Goal: Entertainment & Leisure: Consume media (video, audio)

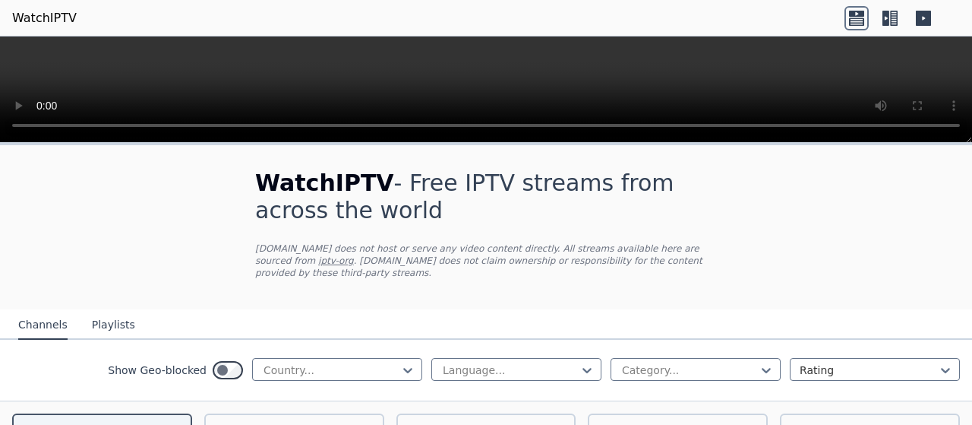
click at [546, 264] on p "[DOMAIN_NAME] does not host or serve any video content directly. All streams av…" at bounding box center [486, 260] width 462 height 36
click at [320, 362] on div at bounding box center [331, 369] width 138 height 15
type input "***"
click at [277, 392] on div "[GEOGRAPHIC_DATA]" at bounding box center [337, 403] width 170 height 27
click at [553, 362] on div at bounding box center [510, 369] width 138 height 15
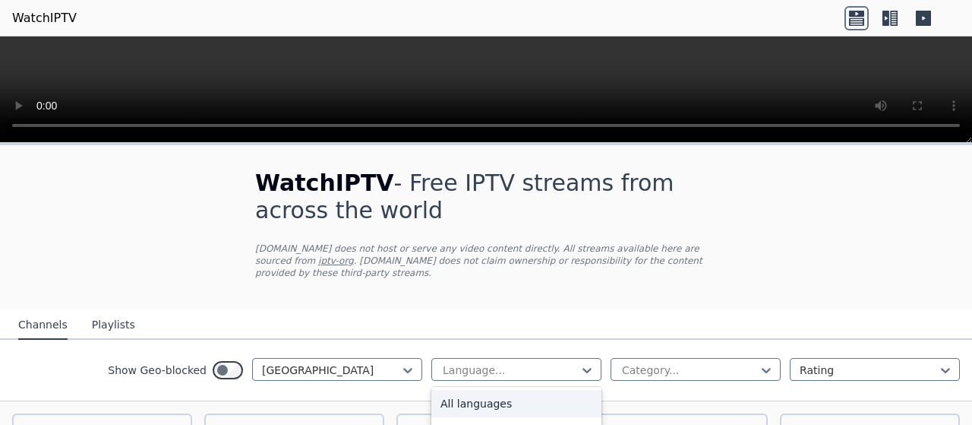
click at [553, 362] on div at bounding box center [510, 369] width 138 height 15
click at [374, 362] on div at bounding box center [331, 369] width 138 height 15
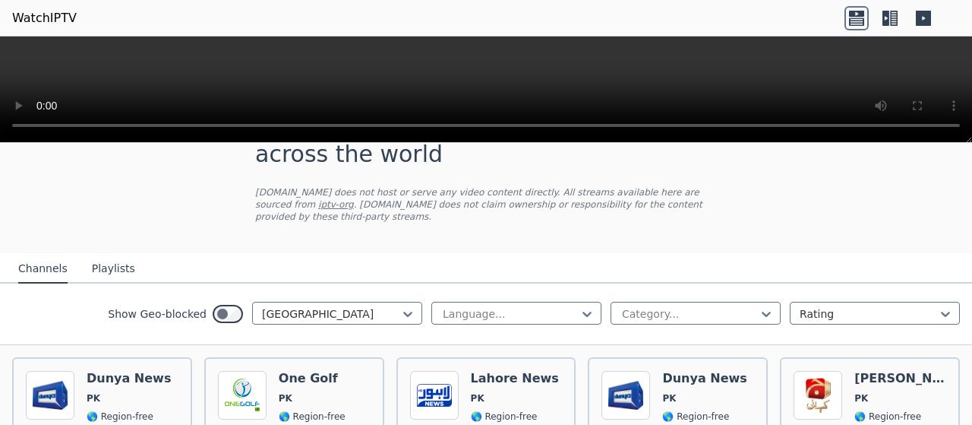
scroll to position [0, 0]
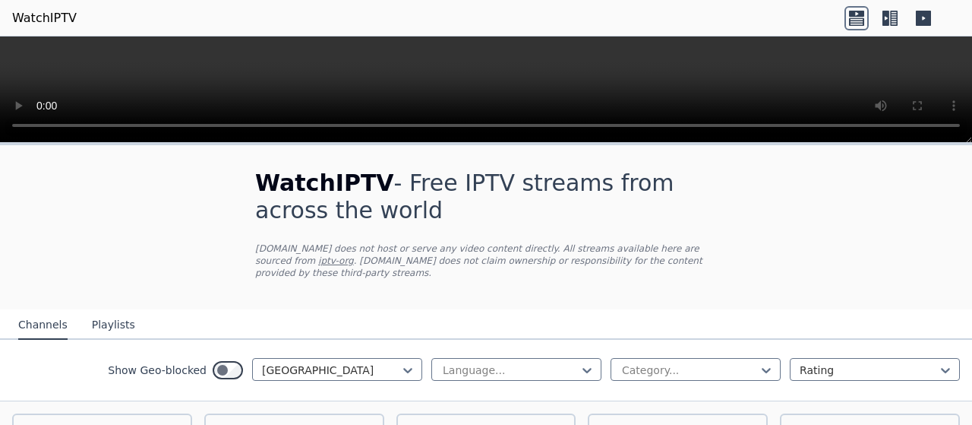
click at [488, 368] on div "Language... Category... Rating" at bounding box center [695, 370] width 529 height 24
click at [478, 362] on div at bounding box center [510, 369] width 138 height 15
click at [474, 362] on div at bounding box center [510, 369] width 138 height 15
type input "**"
click at [453, 399] on div "Urdu" at bounding box center [516, 403] width 170 height 27
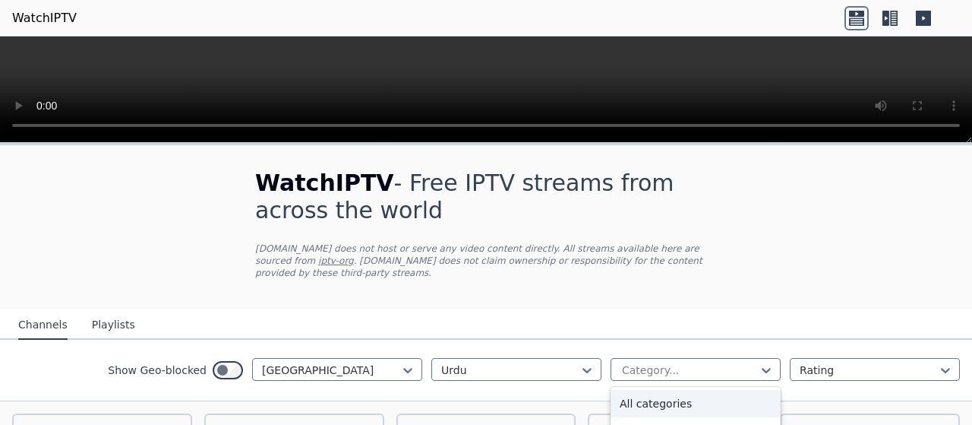
click at [620, 362] on div at bounding box center [689, 369] width 138 height 15
type input "***"
click at [718, 394] on div "Sports" at bounding box center [696, 403] width 170 height 27
click at [814, 362] on div at bounding box center [869, 369] width 138 height 15
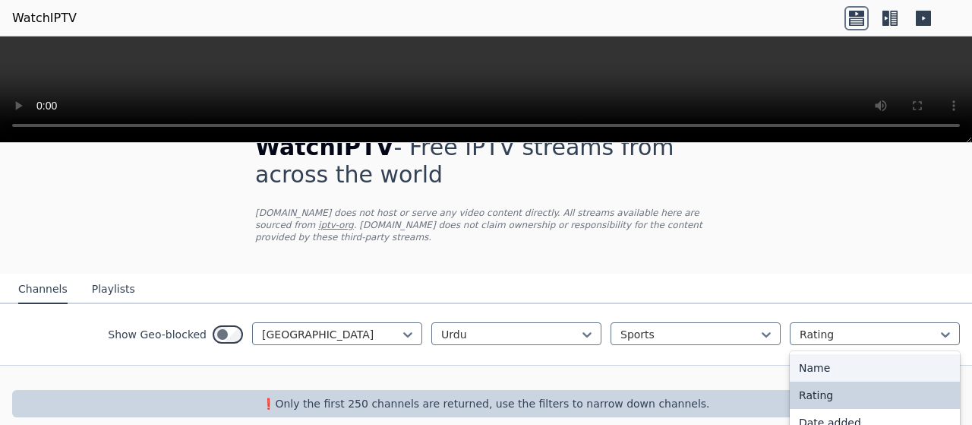
scroll to position [65, 0]
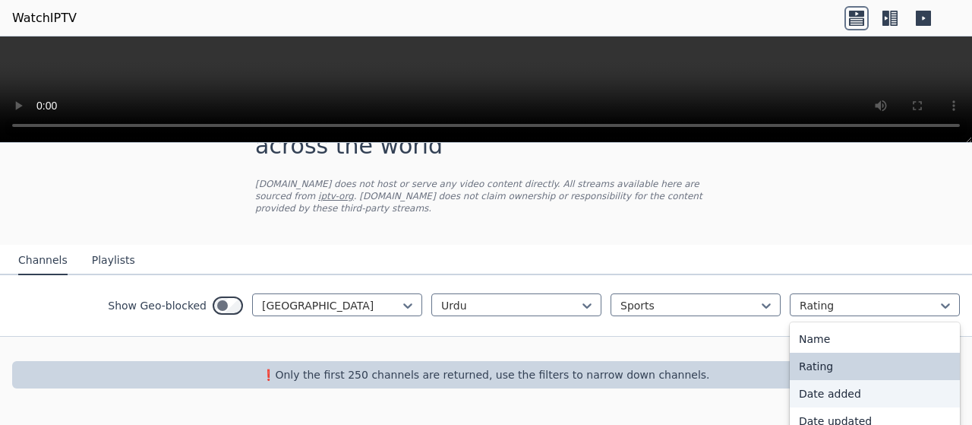
click at [810, 389] on div "Date added" at bounding box center [875, 393] width 170 height 27
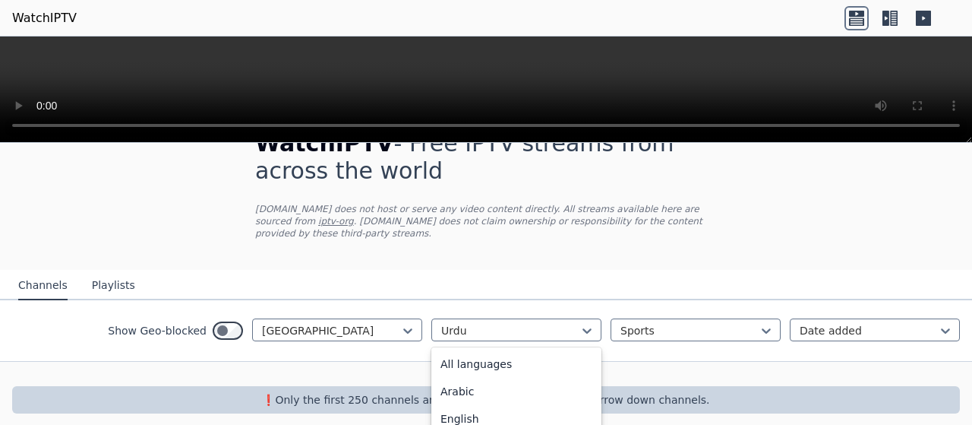
click at [515, 323] on div at bounding box center [510, 330] width 138 height 15
type input "*"
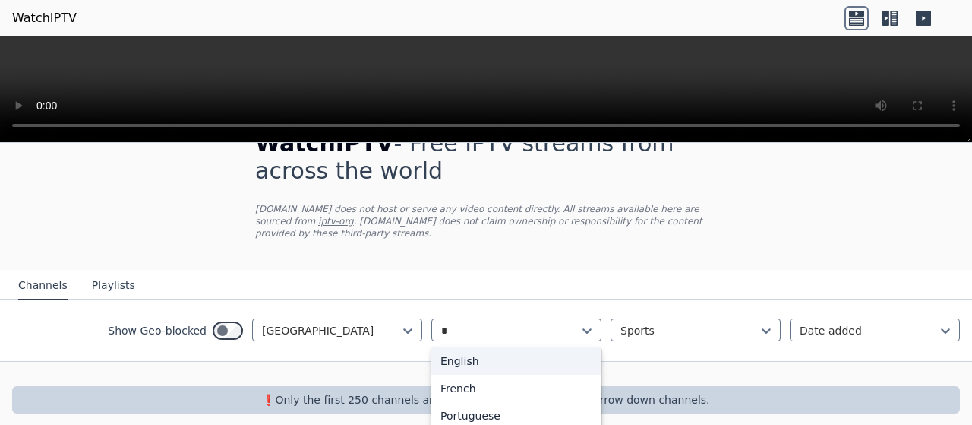
click at [447, 347] on div "English" at bounding box center [516, 360] width 170 height 27
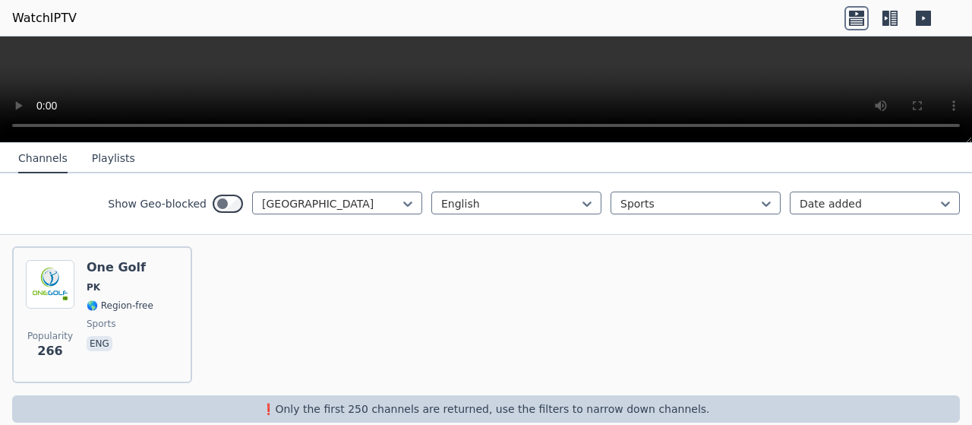
scroll to position [174, 0]
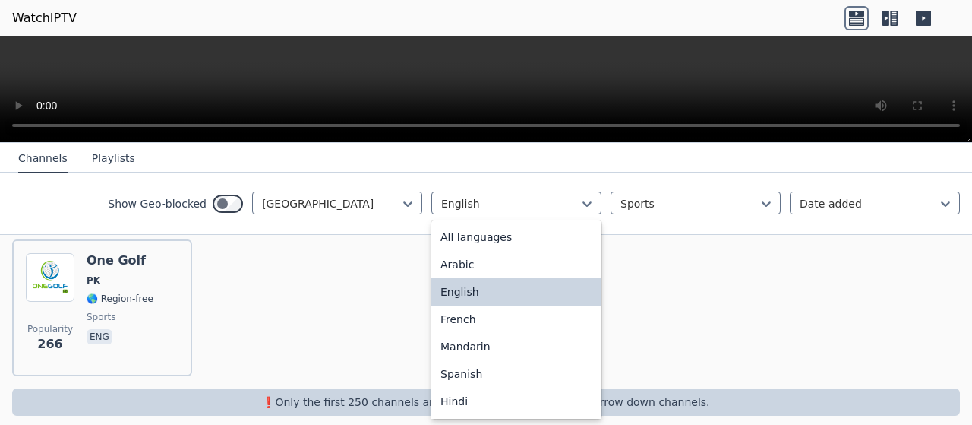
click at [539, 213] on div "English" at bounding box center [516, 202] width 170 height 23
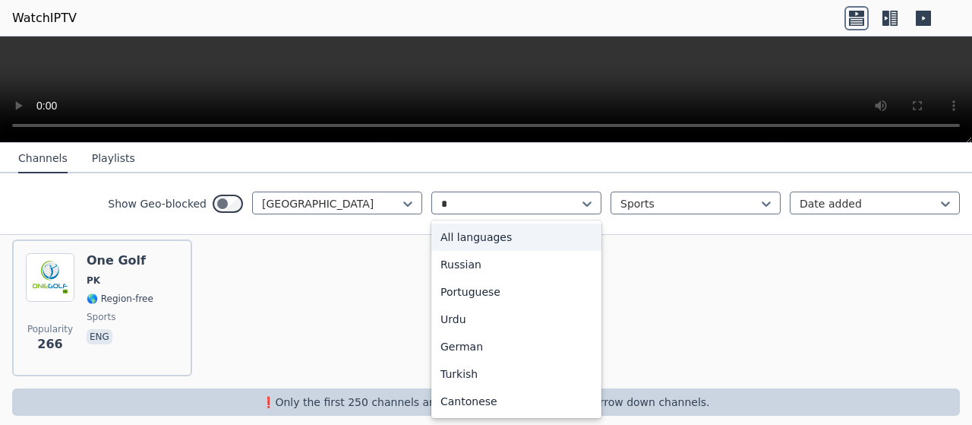
type input "**"
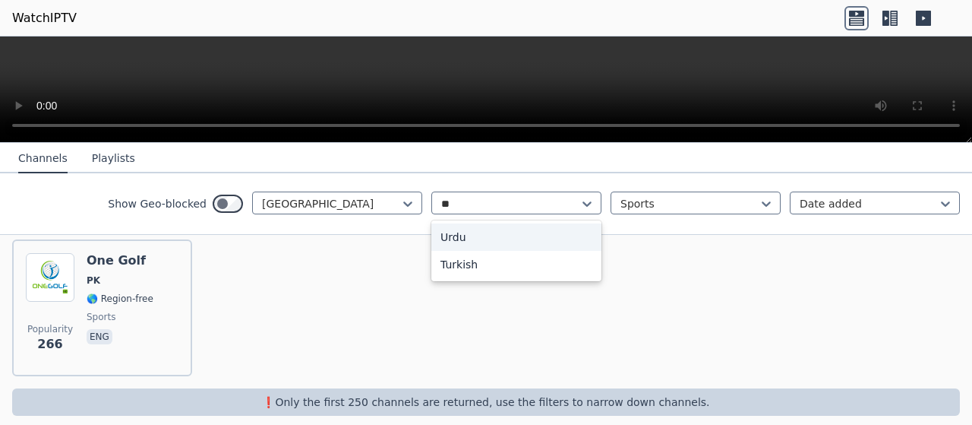
click at [491, 234] on div "Urdu" at bounding box center [516, 236] width 170 height 27
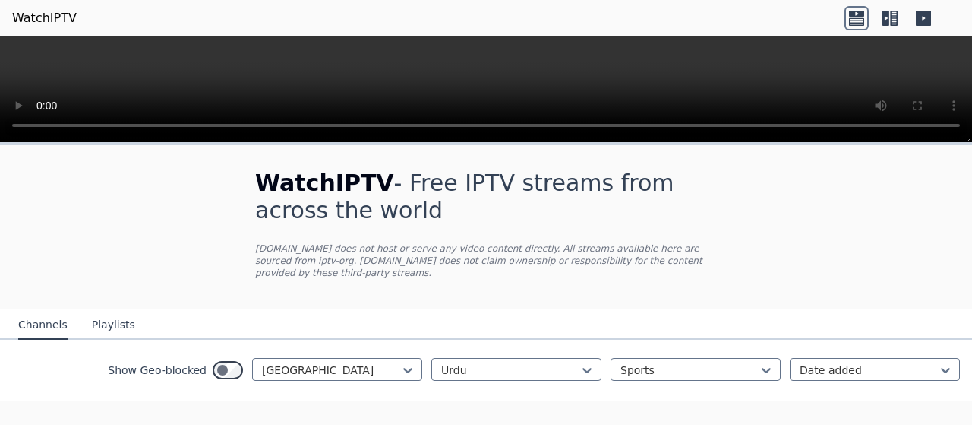
scroll to position [39, 0]
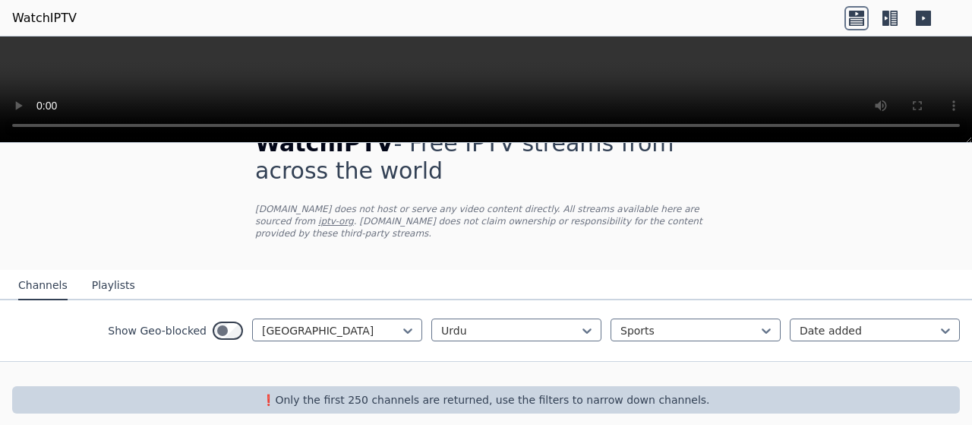
click at [662, 323] on div at bounding box center [689, 330] width 138 height 15
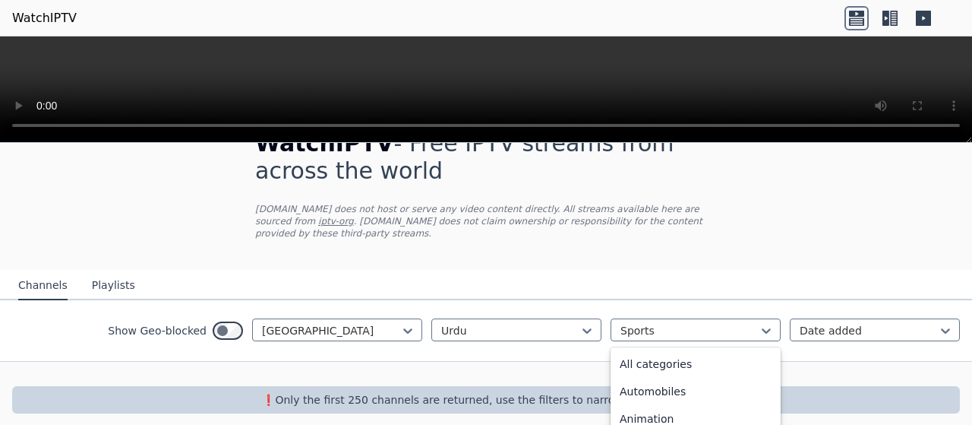
scroll to position [468, 0]
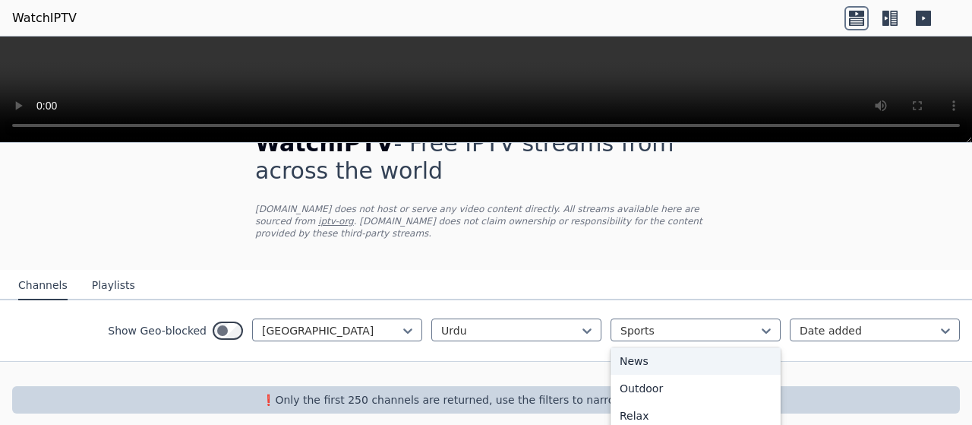
click at [652, 350] on div "News" at bounding box center [696, 360] width 170 height 27
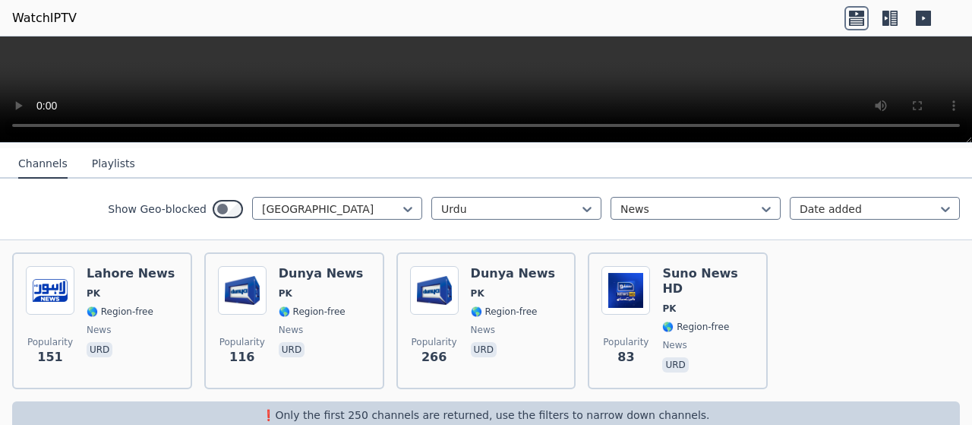
scroll to position [176, 0]
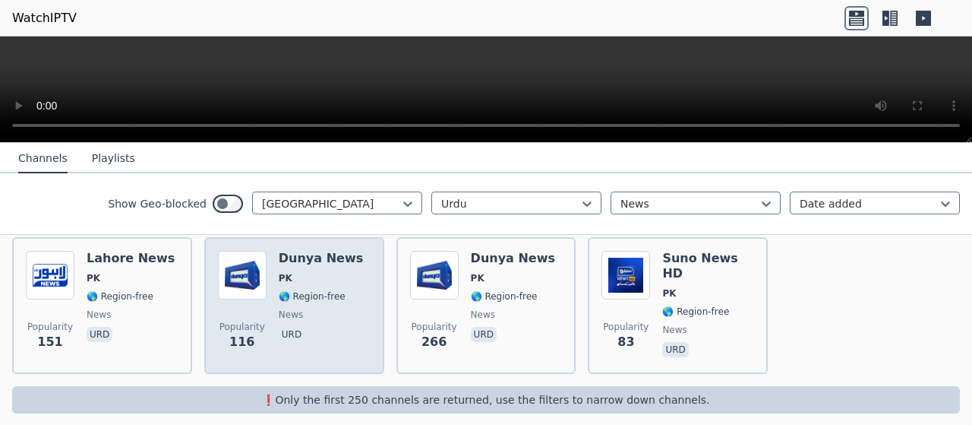
click at [307, 272] on span "PK" at bounding box center [321, 278] width 84 height 12
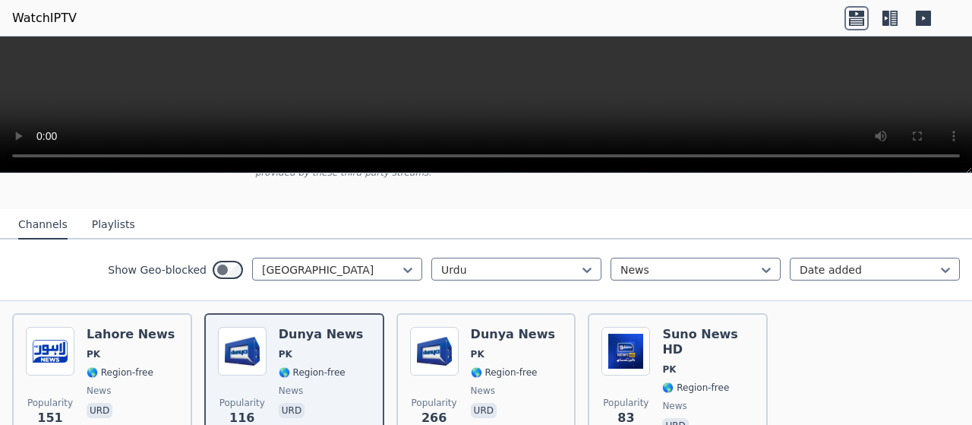
scroll to position [135, 0]
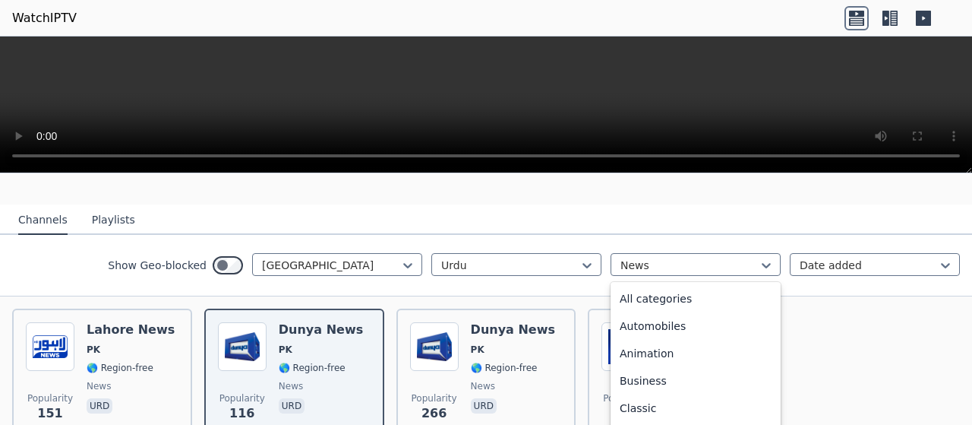
click at [632, 257] on div at bounding box center [689, 264] width 138 height 15
click at [683, 293] on div "All categories" at bounding box center [696, 298] width 170 height 27
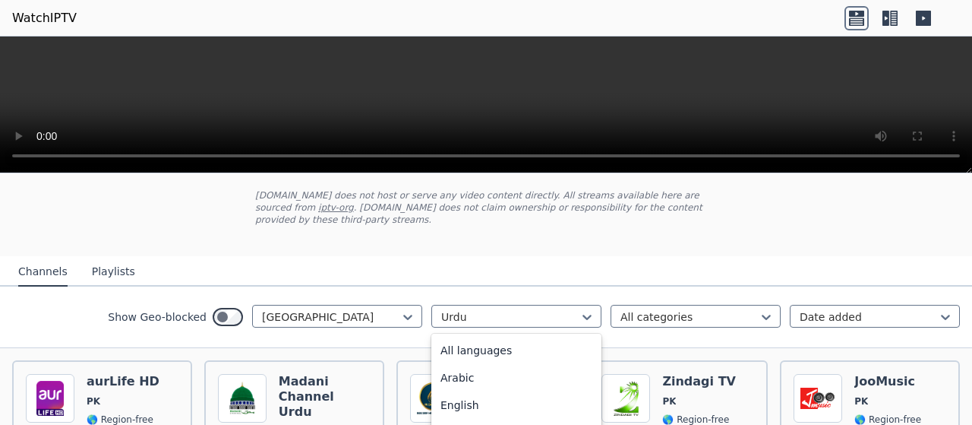
scroll to position [58, 0]
click at [536, 310] on div at bounding box center [510, 316] width 138 height 15
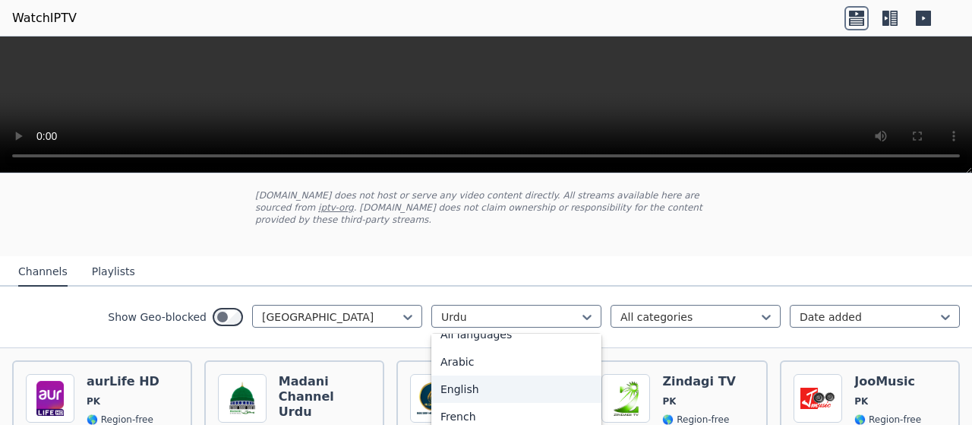
scroll to position [0, 0]
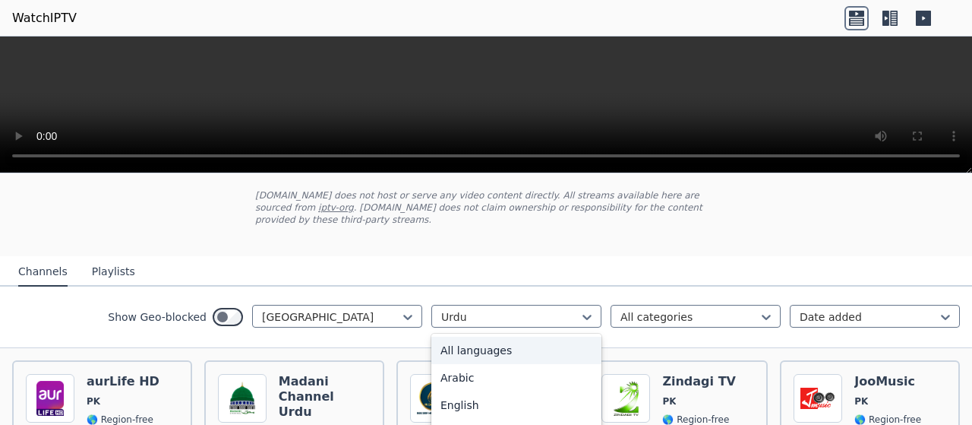
click at [552, 338] on div "All languages" at bounding box center [516, 349] width 170 height 27
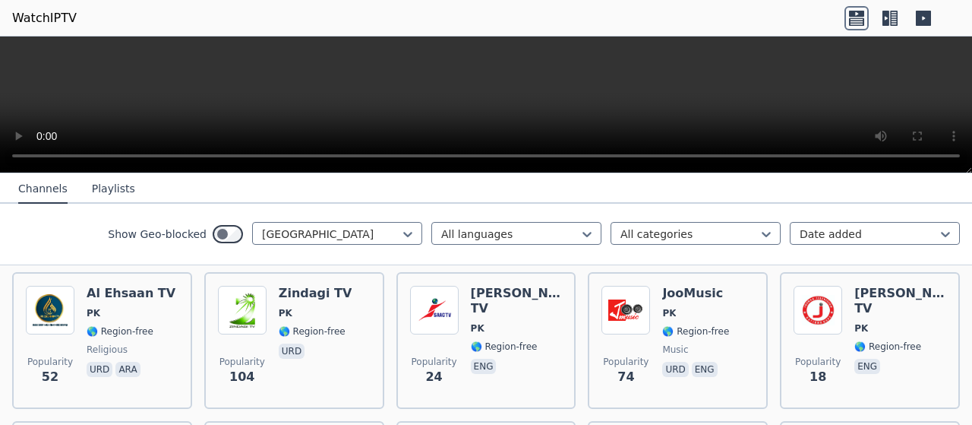
scroll to position [304, 0]
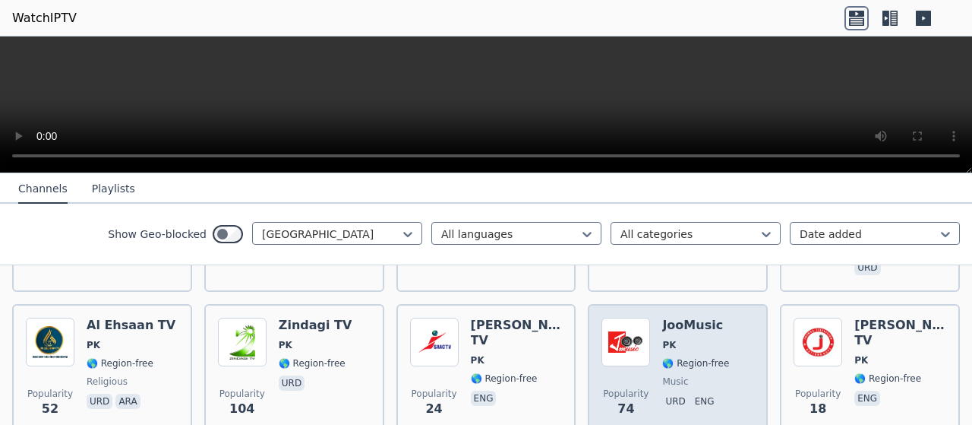
click at [706, 317] on div "JooMusic PK 🌎 Region-free music urd eng" at bounding box center [695, 371] width 67 height 109
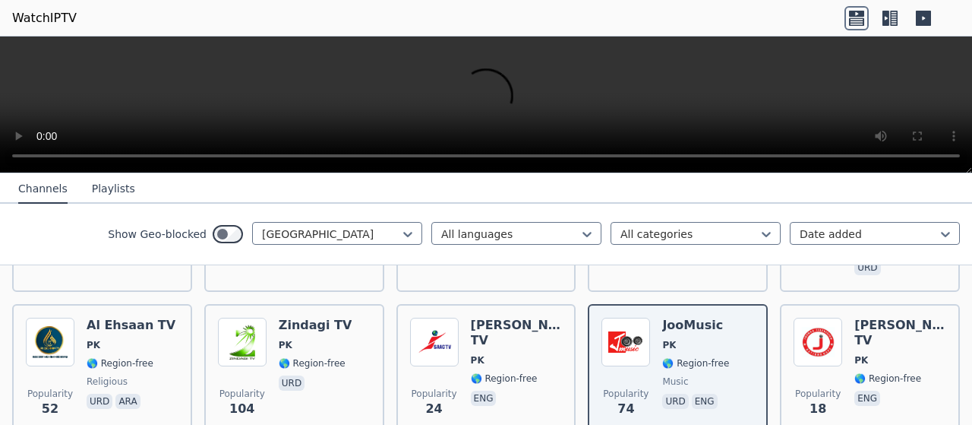
scroll to position [360, 0]
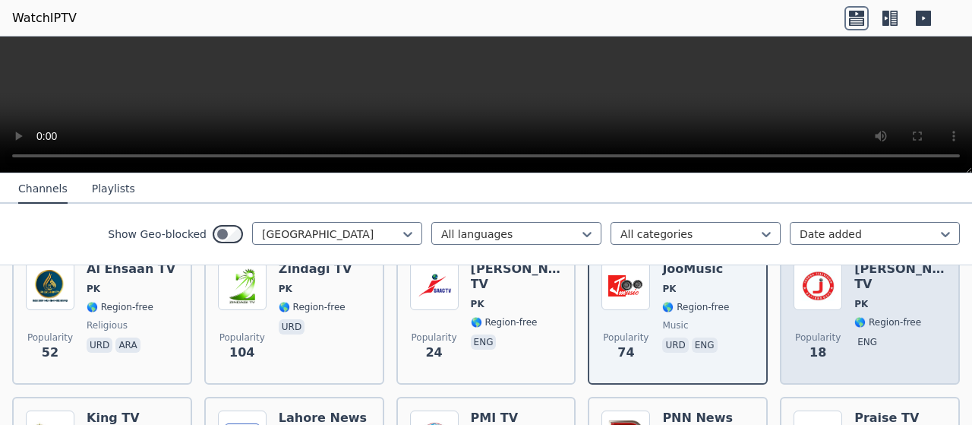
click at [876, 316] on span "🌎 Region-free" at bounding box center [887, 322] width 67 height 12
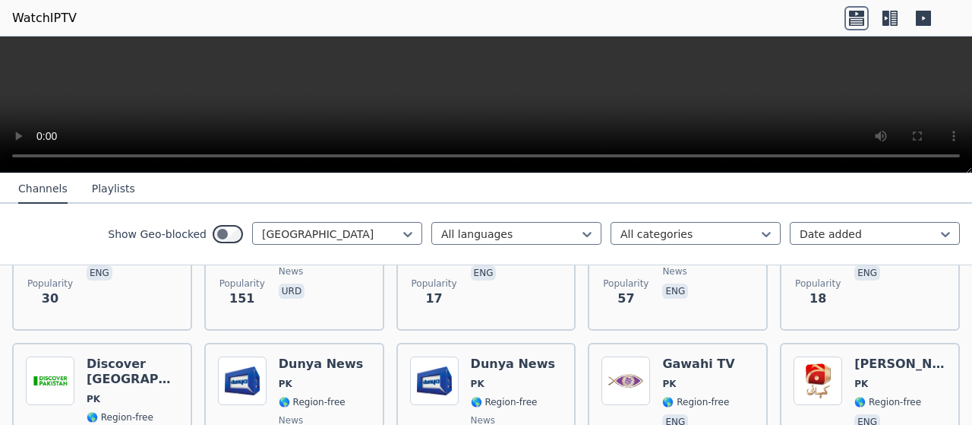
scroll to position [572, 0]
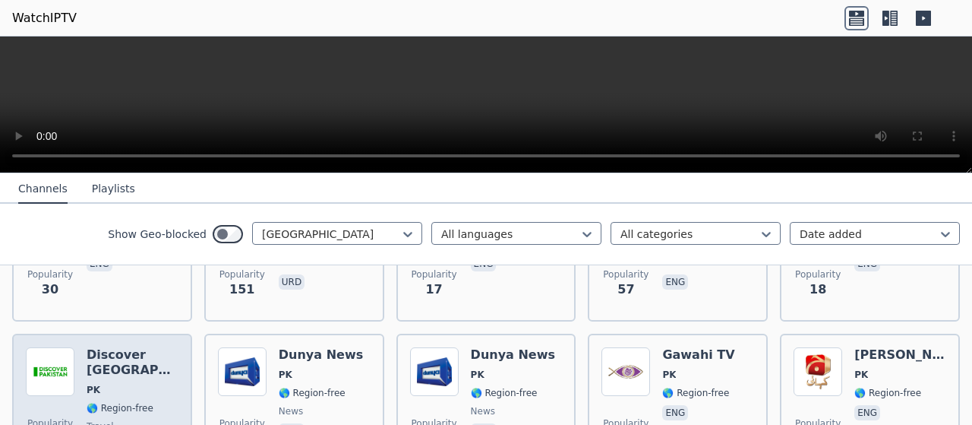
click at [115, 347] on h6 "Discover [GEOGRAPHIC_DATA]" at bounding box center [133, 362] width 92 height 30
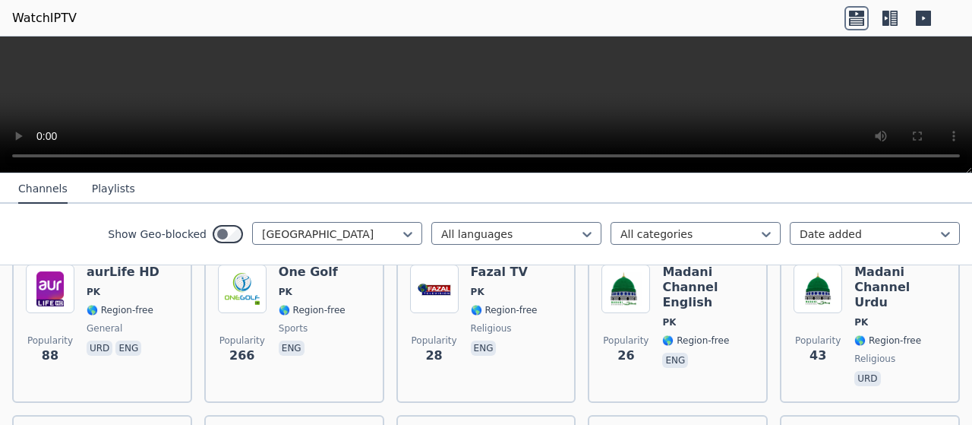
scroll to position [176, 0]
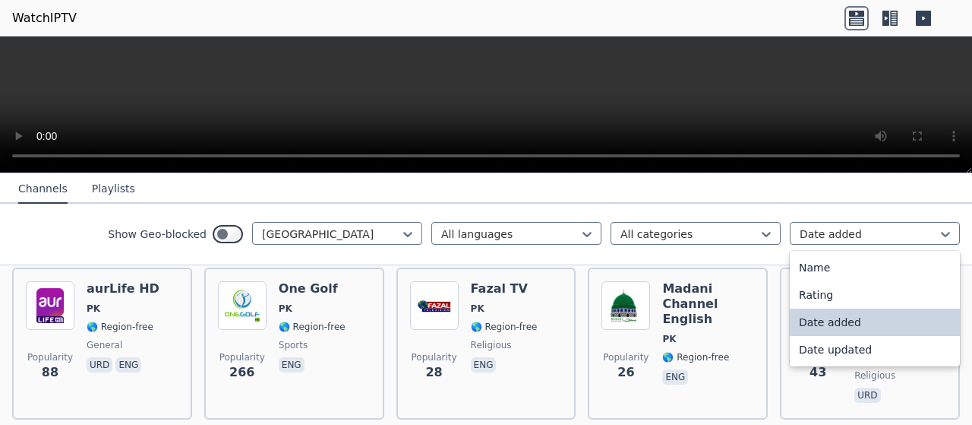
click at [886, 235] on div at bounding box center [869, 233] width 138 height 15
click at [822, 268] on div "Name" at bounding box center [875, 267] width 170 height 27
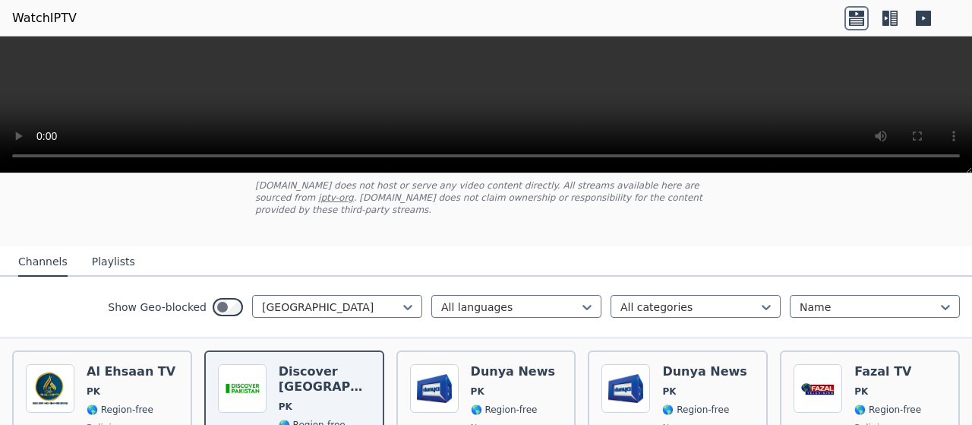
scroll to position [70, 0]
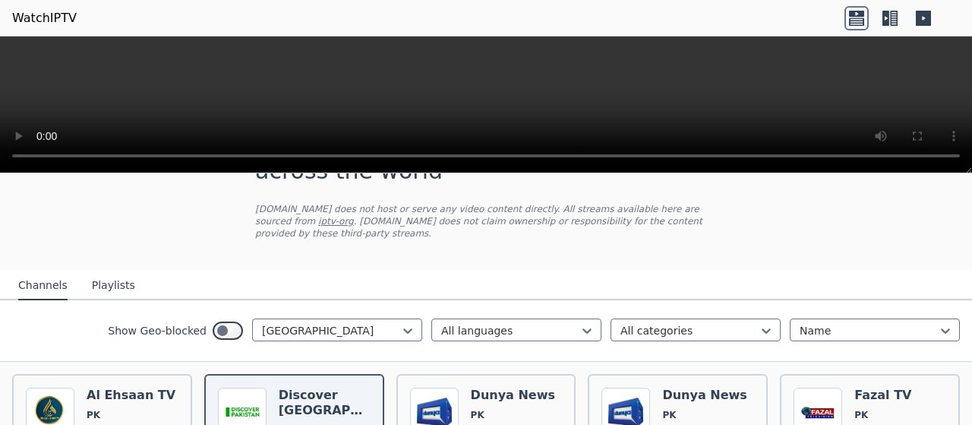
click at [196, 320] on div "Show Geo-blocked" at bounding box center [175, 330] width 135 height 24
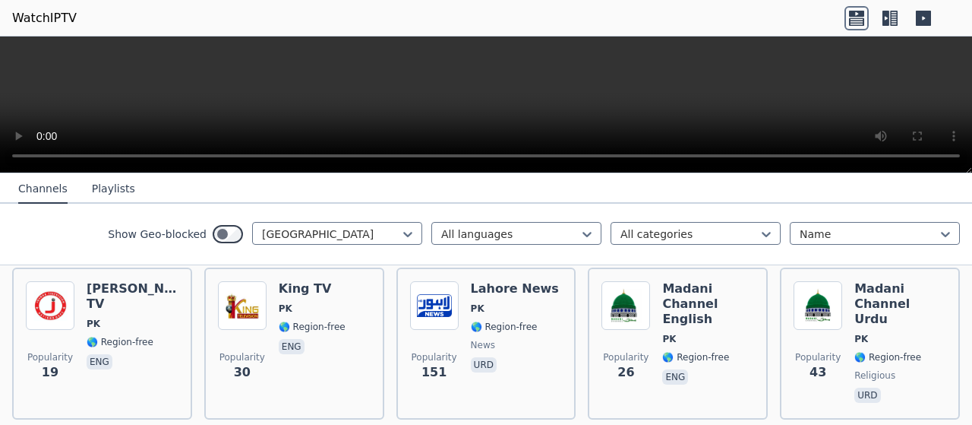
scroll to position [453, 0]
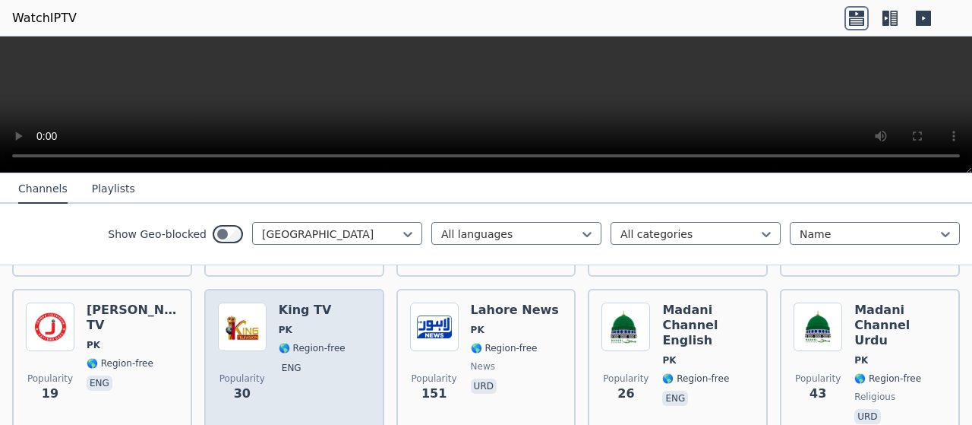
click at [291, 360] on p "eng" at bounding box center [292, 367] width 26 height 15
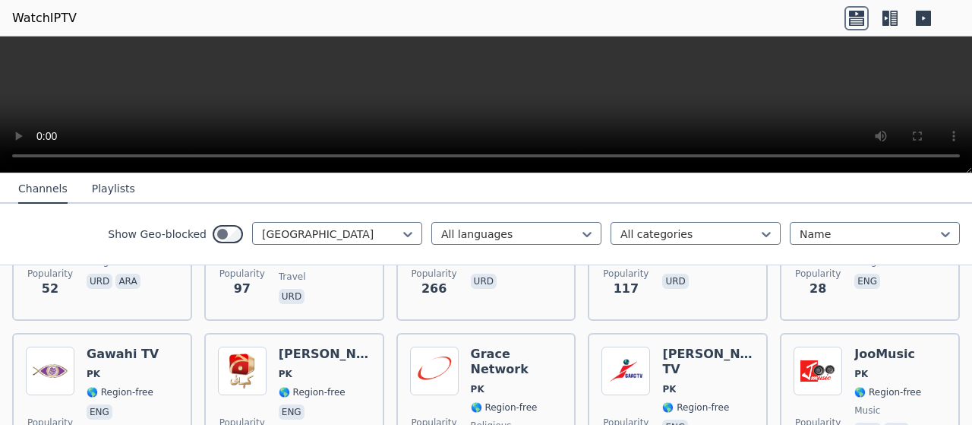
scroll to position [322, 0]
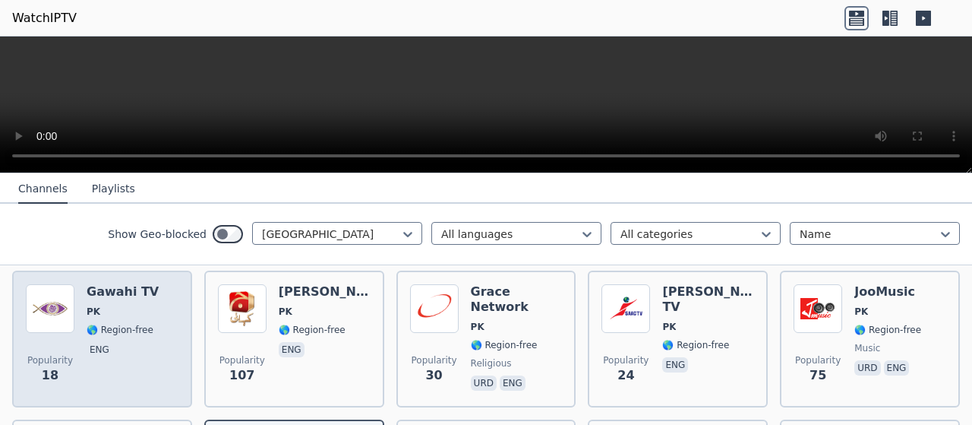
click at [149, 320] on div "Popularity 18 Gawahi TV PK 🌎 Region-free eng" at bounding box center [102, 338] width 153 height 109
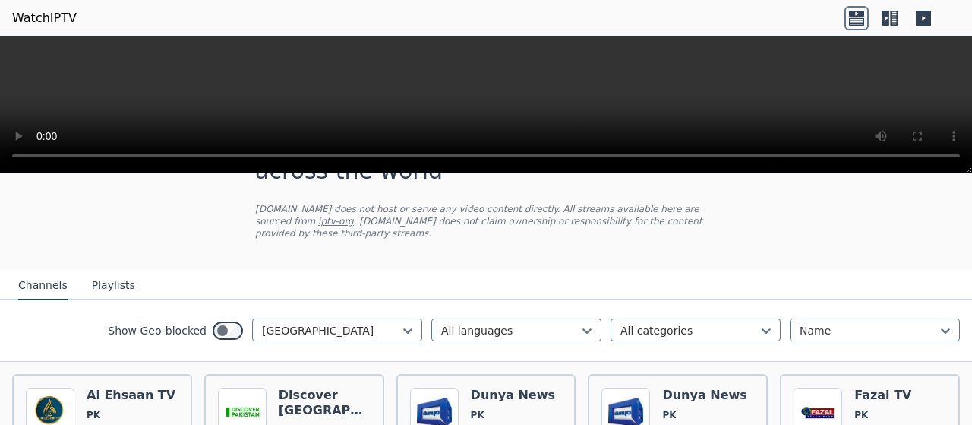
scroll to position [68, 0]
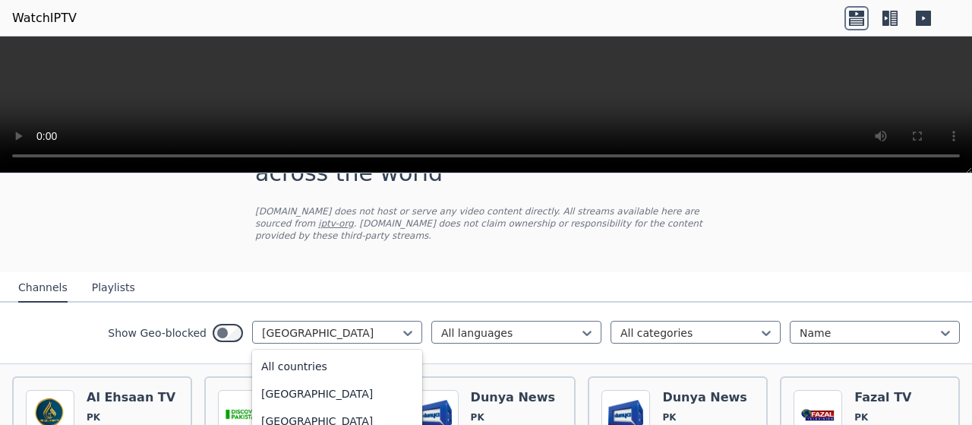
click at [281, 325] on div at bounding box center [331, 332] width 138 height 15
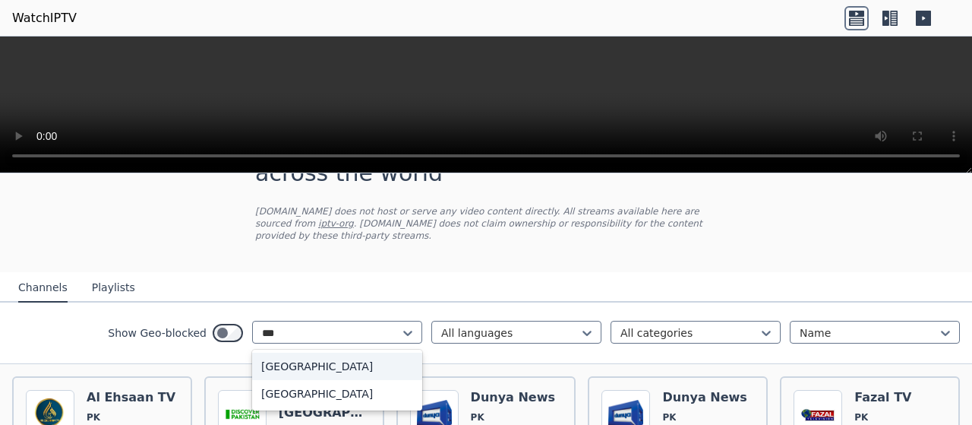
scroll to position [0, 0]
type input "*****"
click at [279, 352] on div "[GEOGRAPHIC_DATA]" at bounding box center [337, 365] width 170 height 27
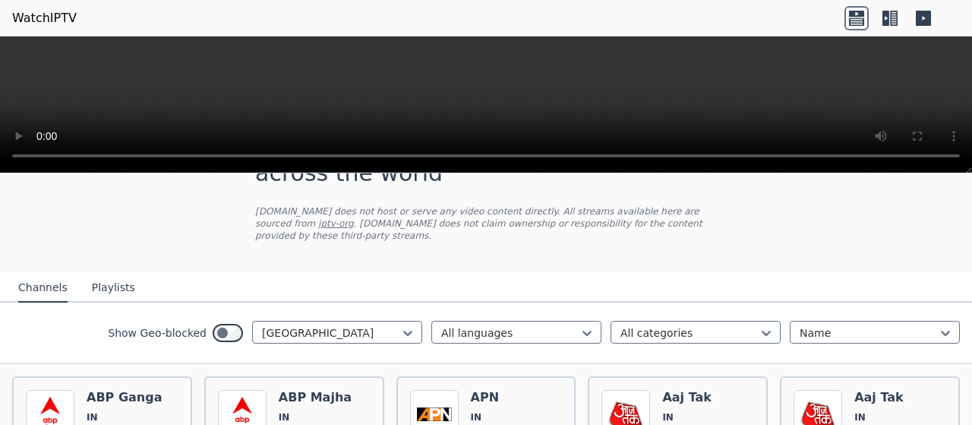
click at [810, 272] on nav "Channels Playlists" at bounding box center [486, 287] width 972 height 30
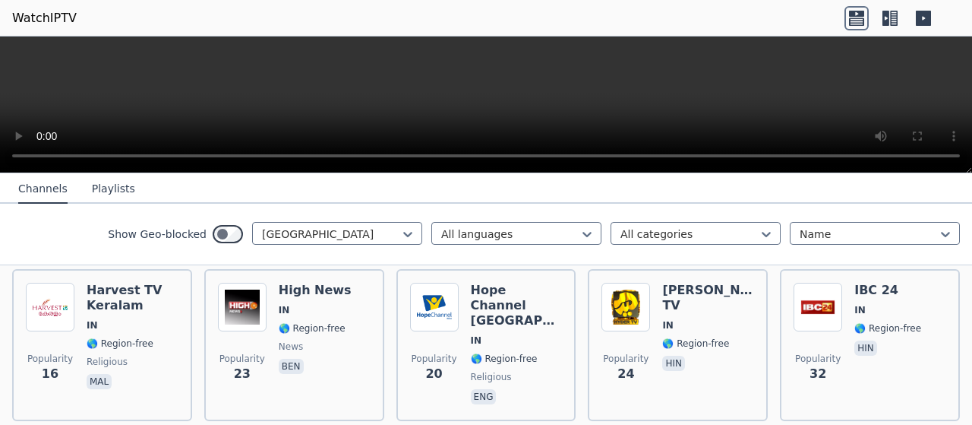
scroll to position [141, 0]
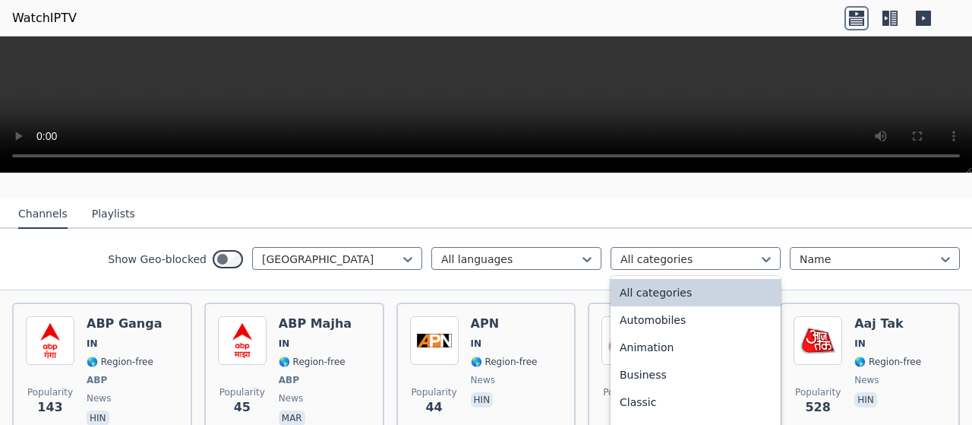
click at [656, 253] on div at bounding box center [689, 258] width 138 height 15
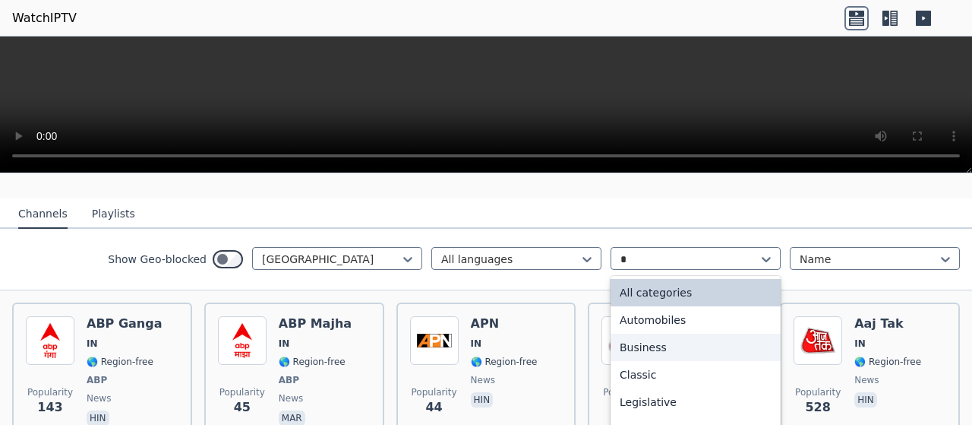
type input "**"
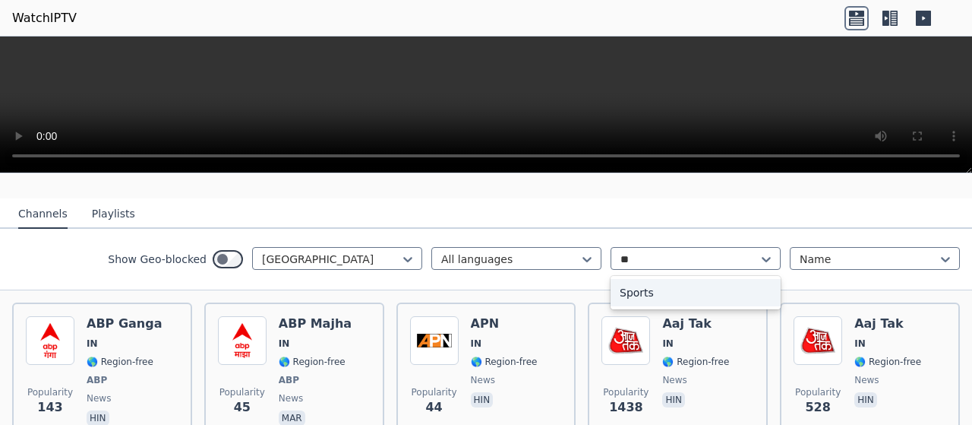
click at [659, 279] on div "Sports" at bounding box center [696, 292] width 170 height 27
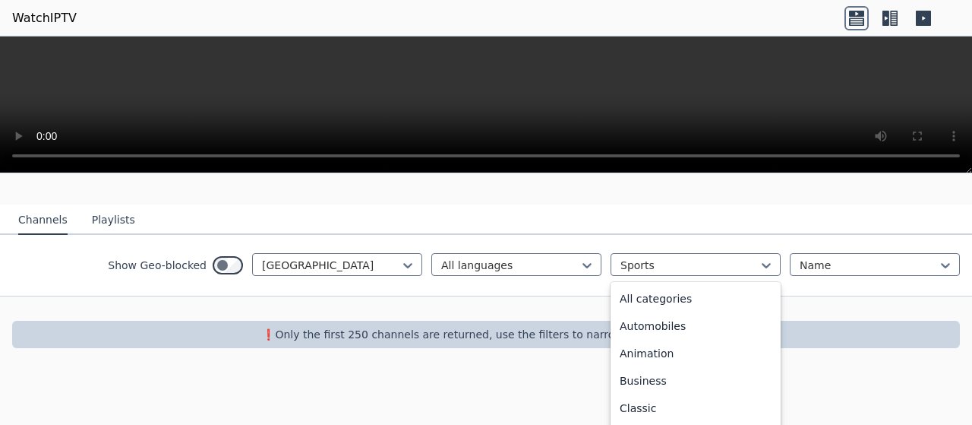
scroll to position [468, 0]
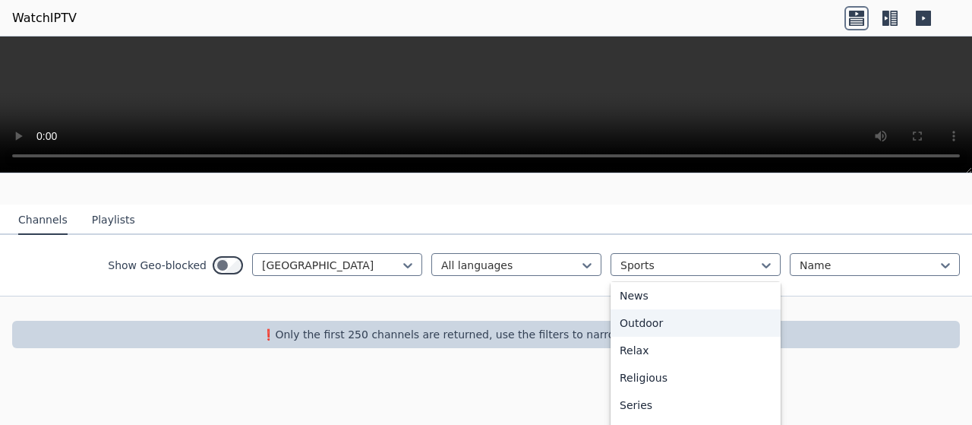
click at [723, 276] on div "option Sports, selected. 27 results available. Use Up and Down to choose option…" at bounding box center [696, 264] width 170 height 23
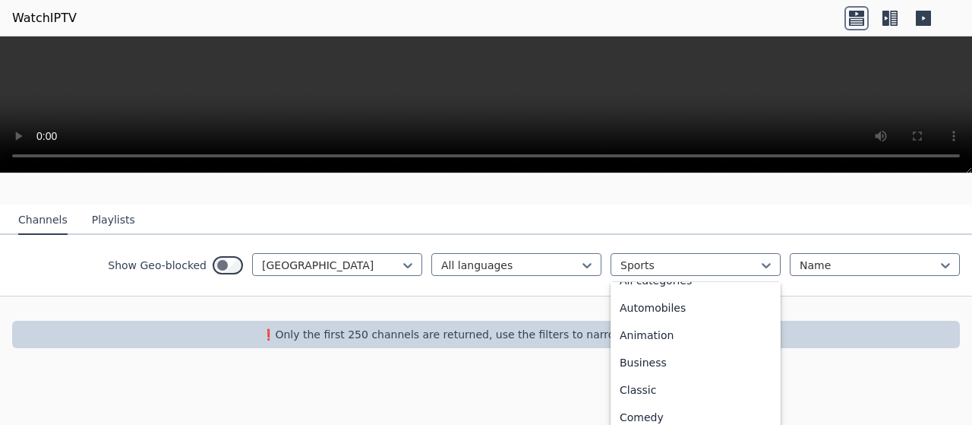
scroll to position [0, 0]
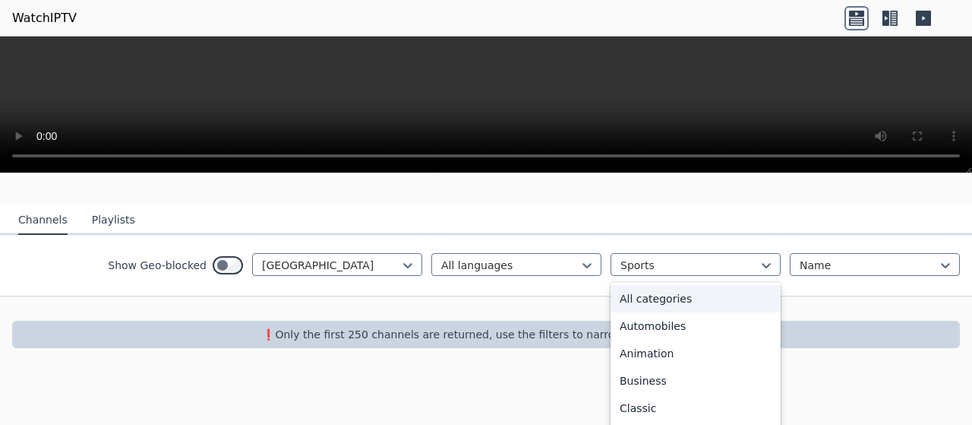
click at [698, 285] on div "All categories" at bounding box center [696, 298] width 170 height 27
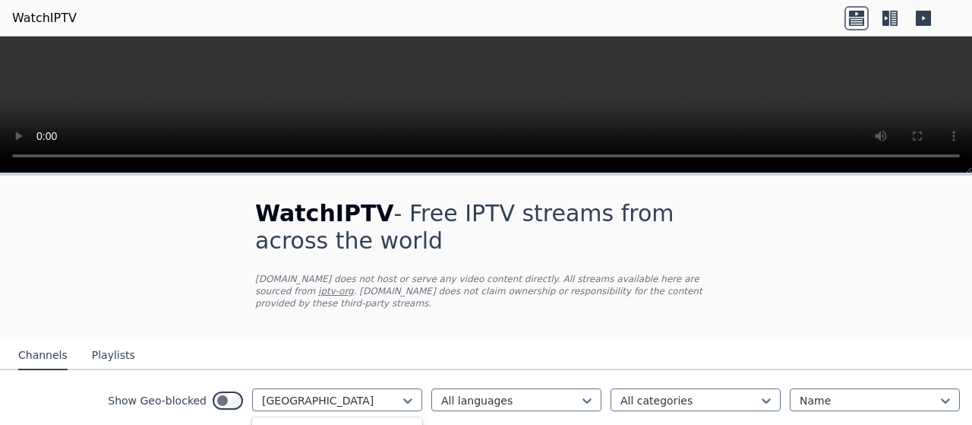
click at [272, 393] on div at bounding box center [331, 400] width 138 height 15
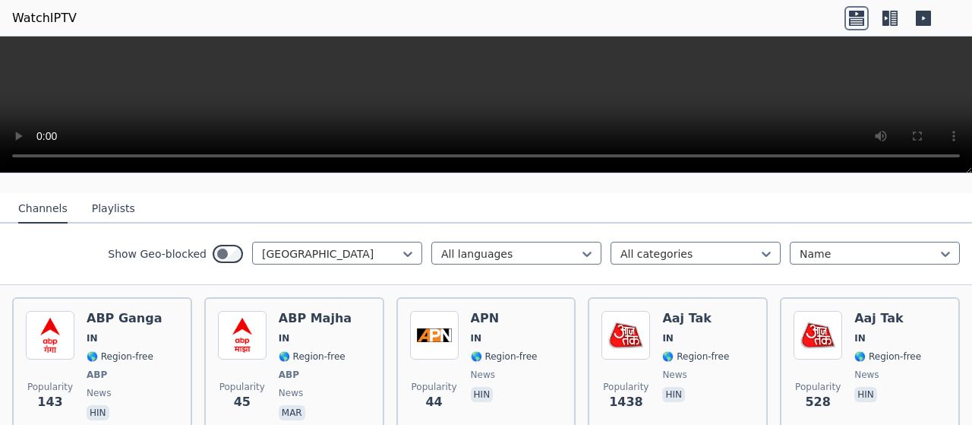
scroll to position [152, 0]
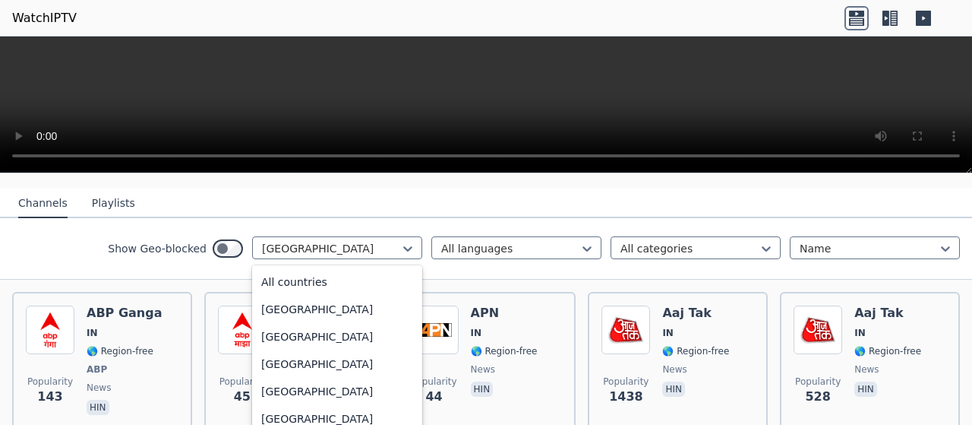
click at [323, 241] on div at bounding box center [331, 248] width 138 height 15
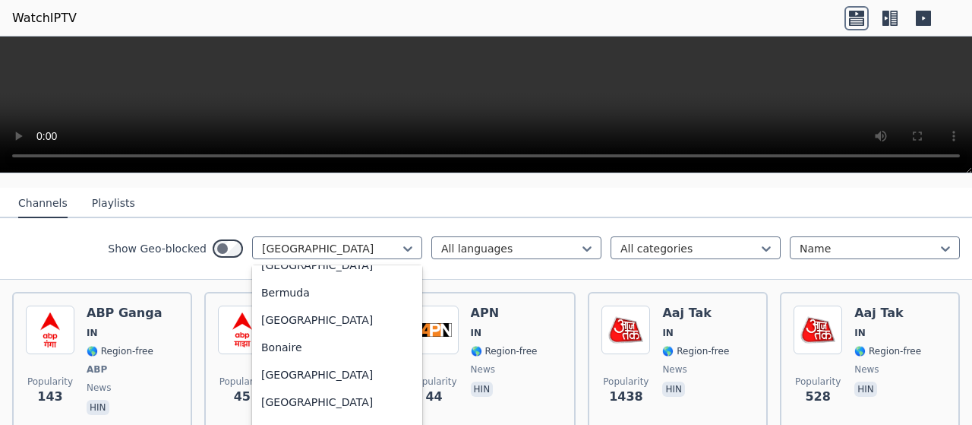
scroll to position [0, 0]
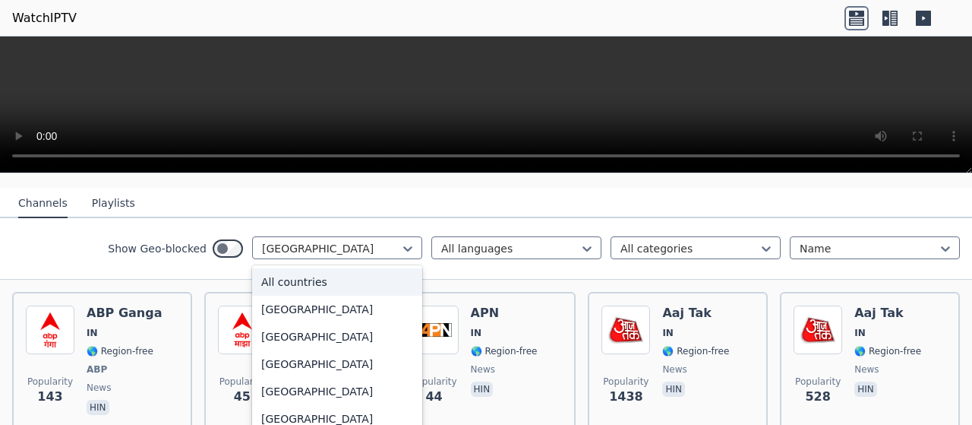
click at [346, 268] on div "All countries" at bounding box center [337, 281] width 170 height 27
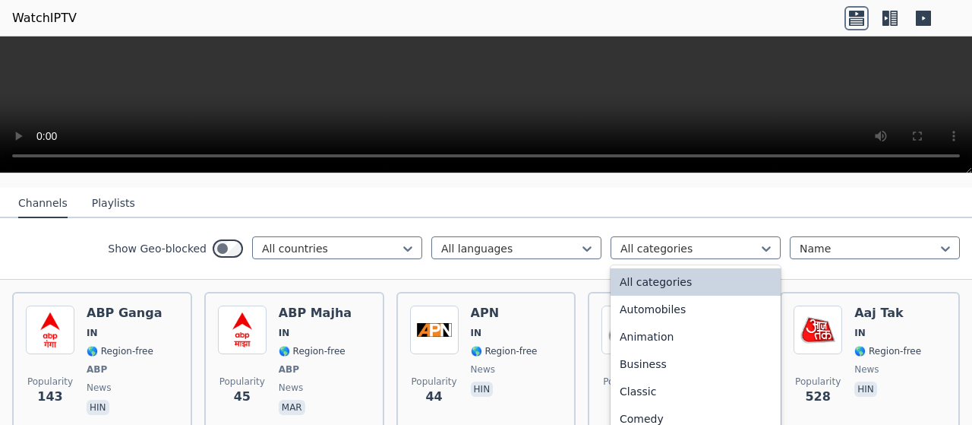
click at [646, 241] on div at bounding box center [689, 248] width 138 height 15
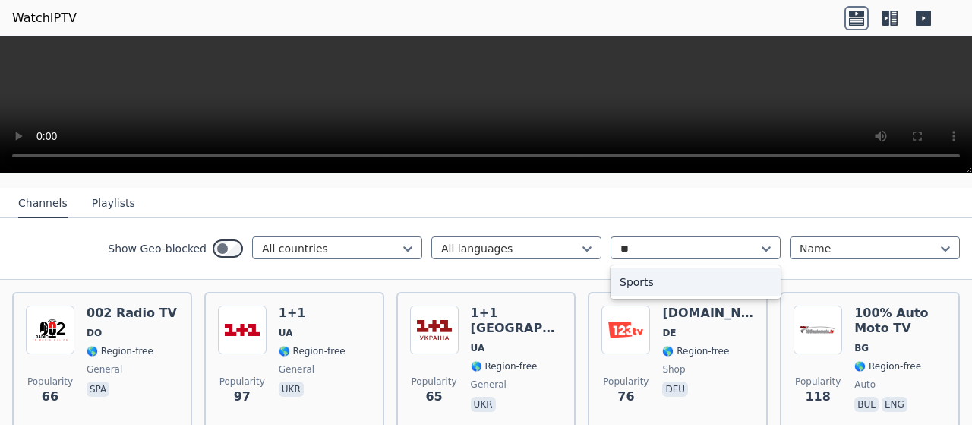
type input "***"
click at [642, 268] on div "Sports" at bounding box center [696, 281] width 170 height 27
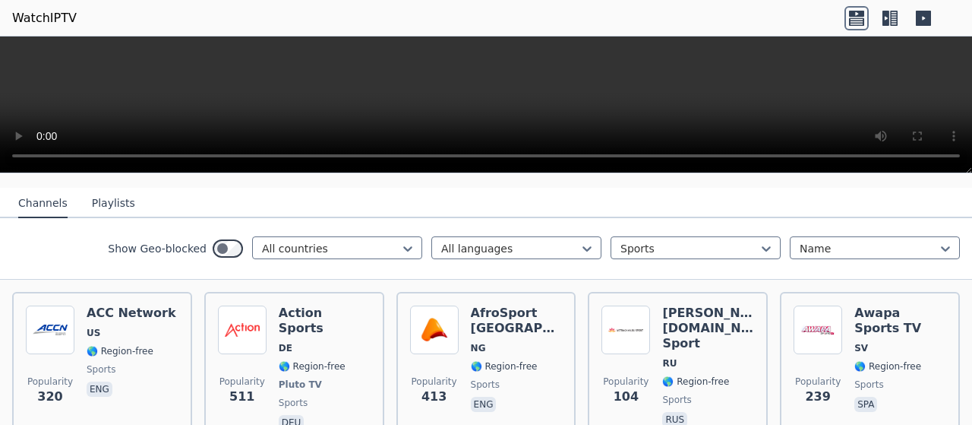
click at [889, 262] on div "Show Geo-blocked All countries All languages option Sports, selected. Sports Na…" at bounding box center [486, 249] width 972 height 62
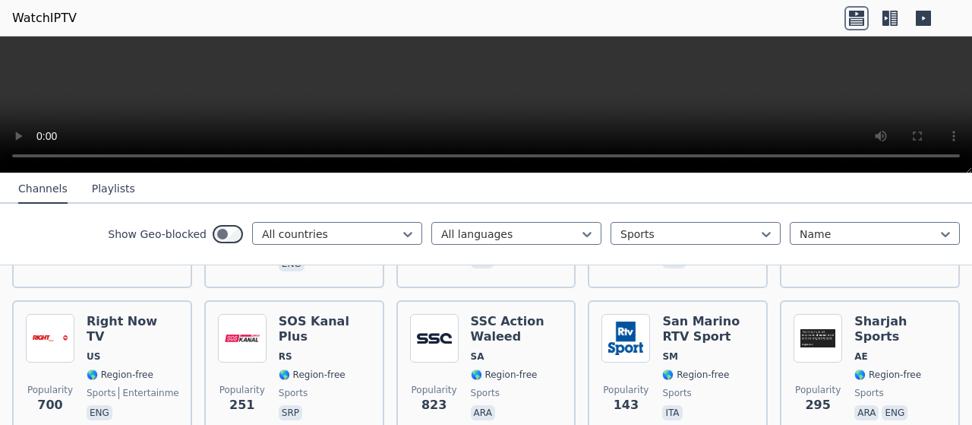
scroll to position [2461, 0]
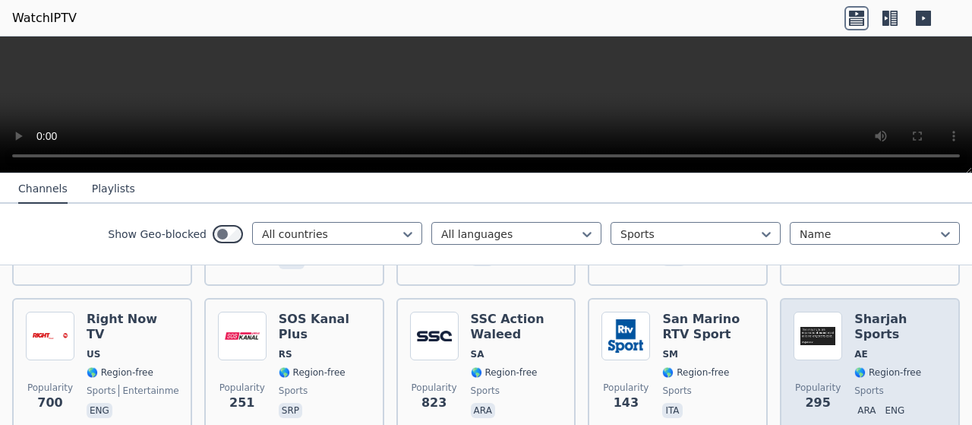
click at [807, 372] on span "Popularity 295" at bounding box center [818, 396] width 49 height 49
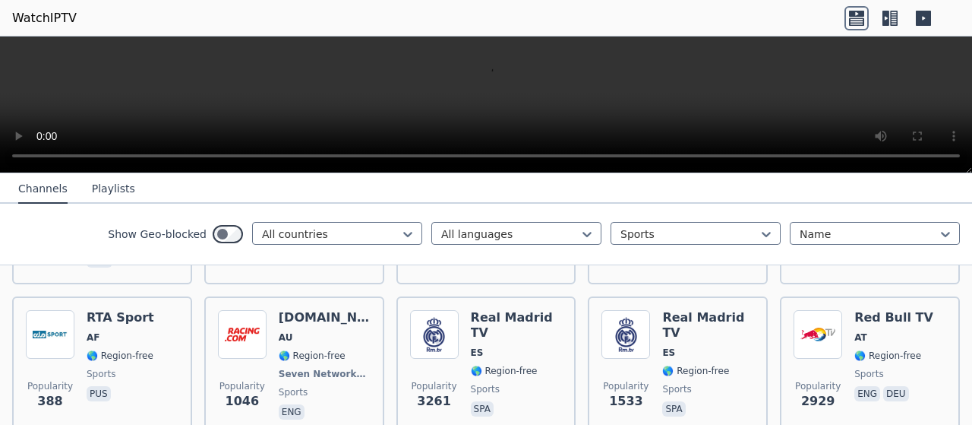
scroll to position [1991, 0]
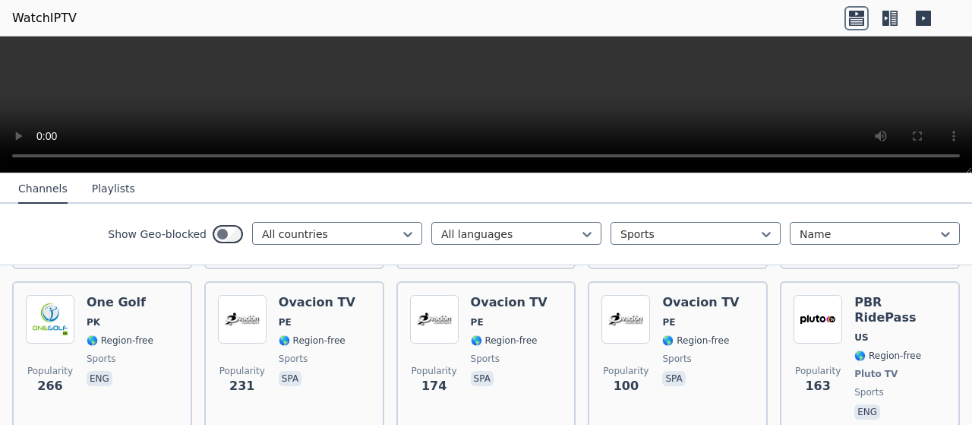
click at [349, 235] on div at bounding box center [331, 233] width 138 height 15
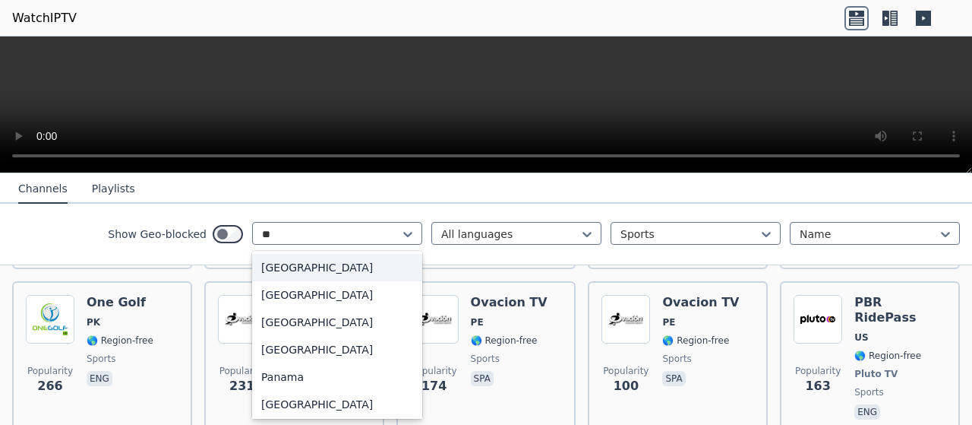
type input "***"
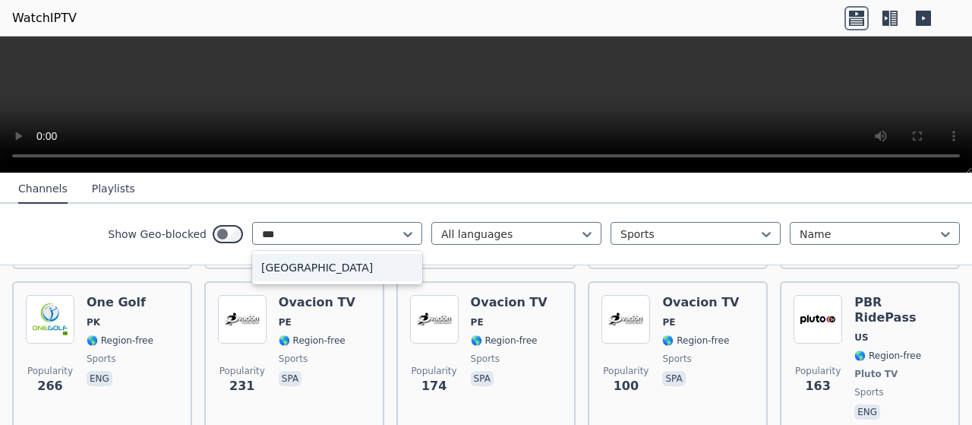
click at [327, 273] on div "[GEOGRAPHIC_DATA]" at bounding box center [337, 267] width 170 height 27
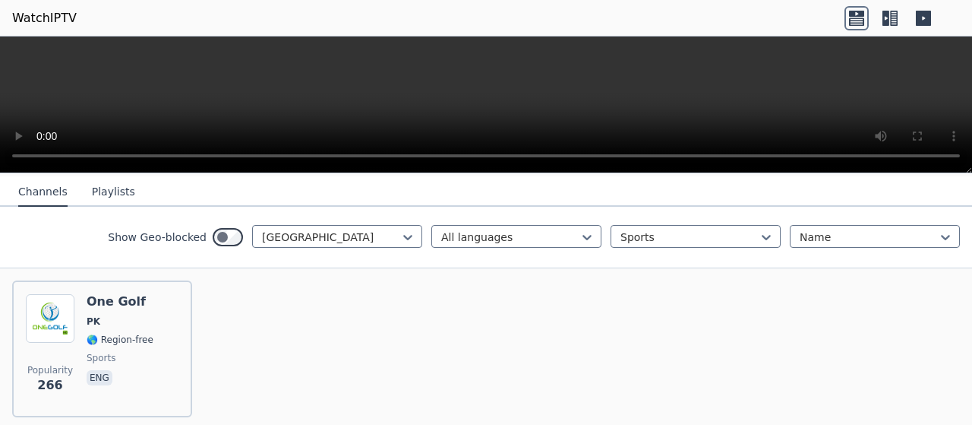
scroll to position [168, 0]
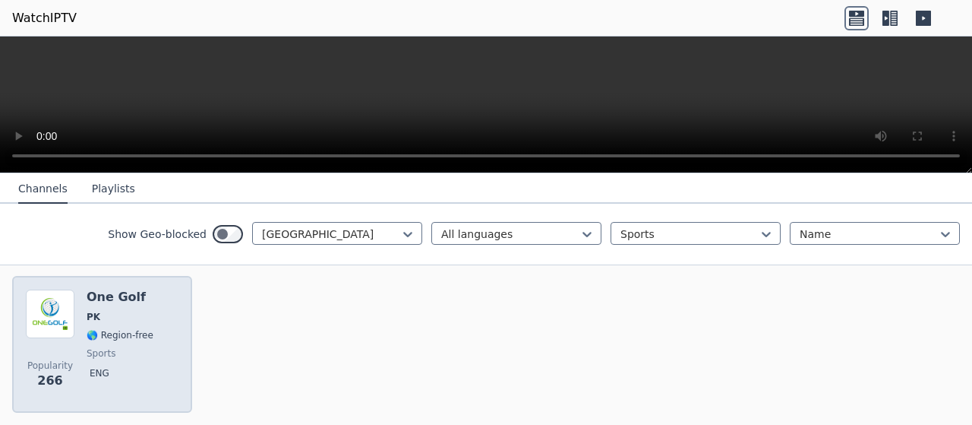
click at [142, 311] on span "PK" at bounding box center [120, 317] width 67 height 12
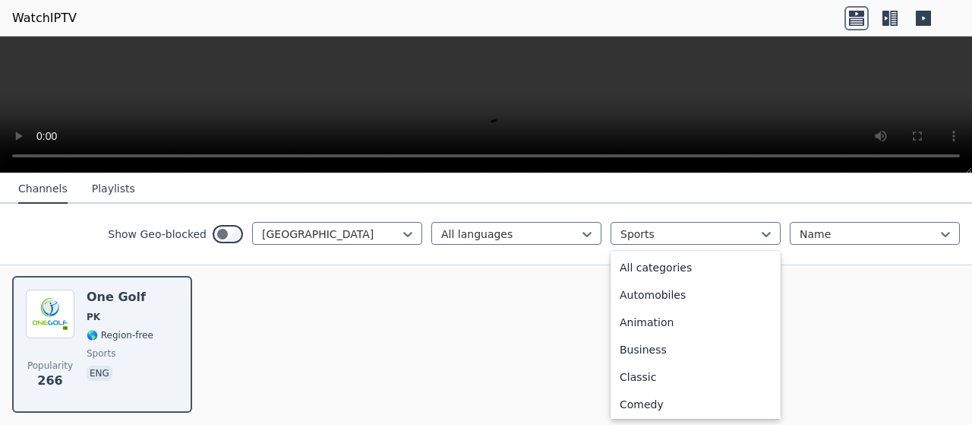
click at [639, 237] on div at bounding box center [689, 233] width 138 height 15
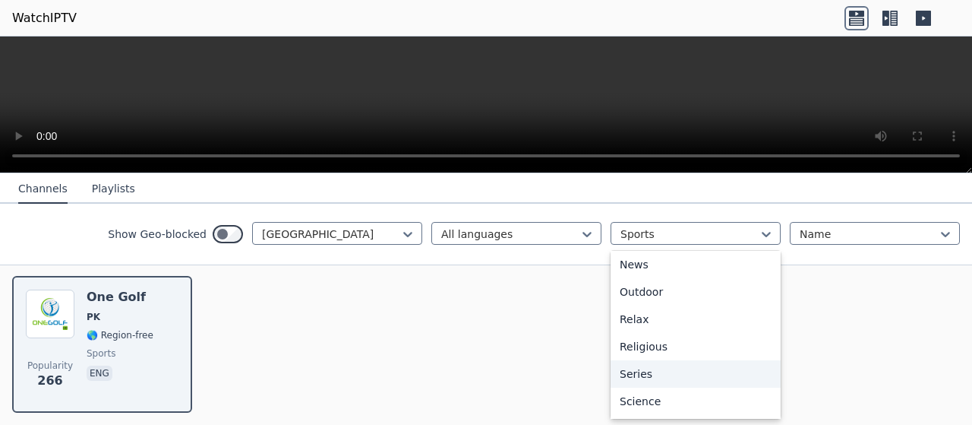
scroll to position [0, 0]
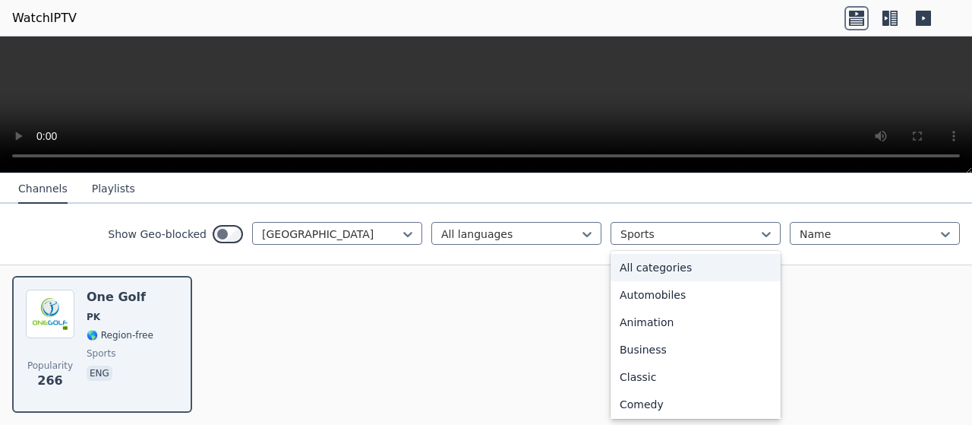
click at [680, 267] on div "All categories" at bounding box center [696, 267] width 170 height 27
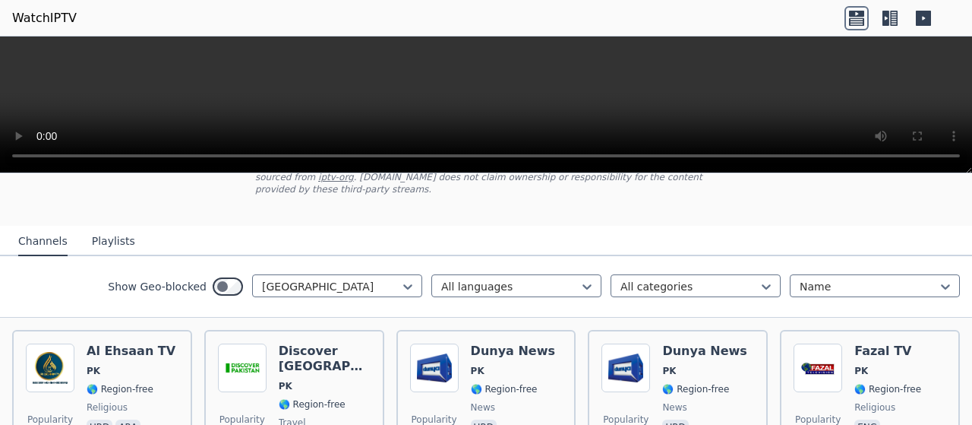
scroll to position [112, 0]
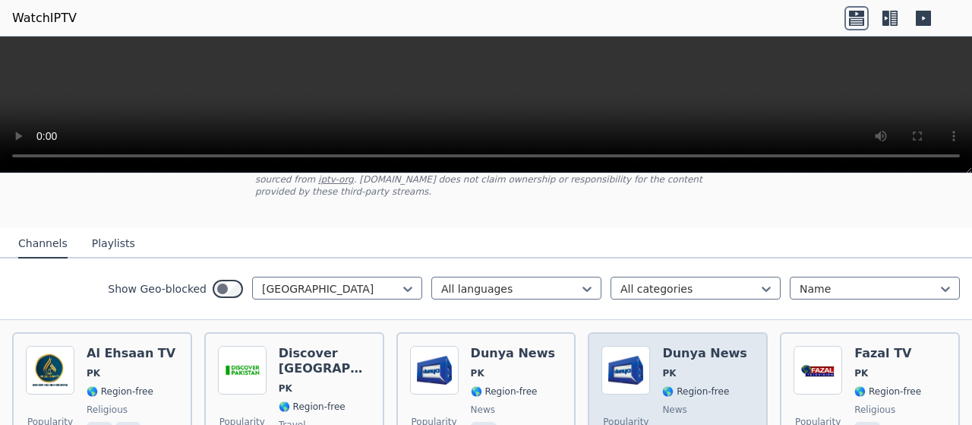
click at [689, 346] on h6 "Dunya News" at bounding box center [704, 353] width 84 height 15
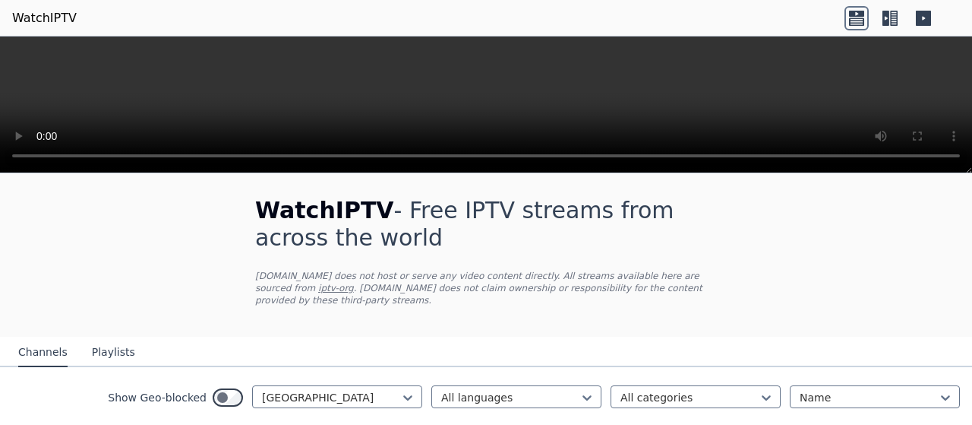
scroll to position [0, 0]
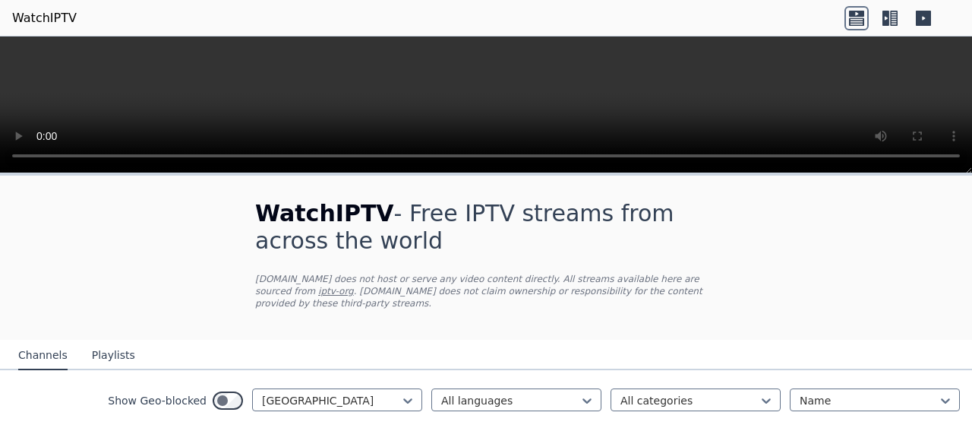
click at [718, 89] on video at bounding box center [486, 104] width 972 height 137
click at [32, 17] on link "WatchIPTV" at bounding box center [44, 18] width 65 height 18
